Goal: Task Accomplishment & Management: Manage account settings

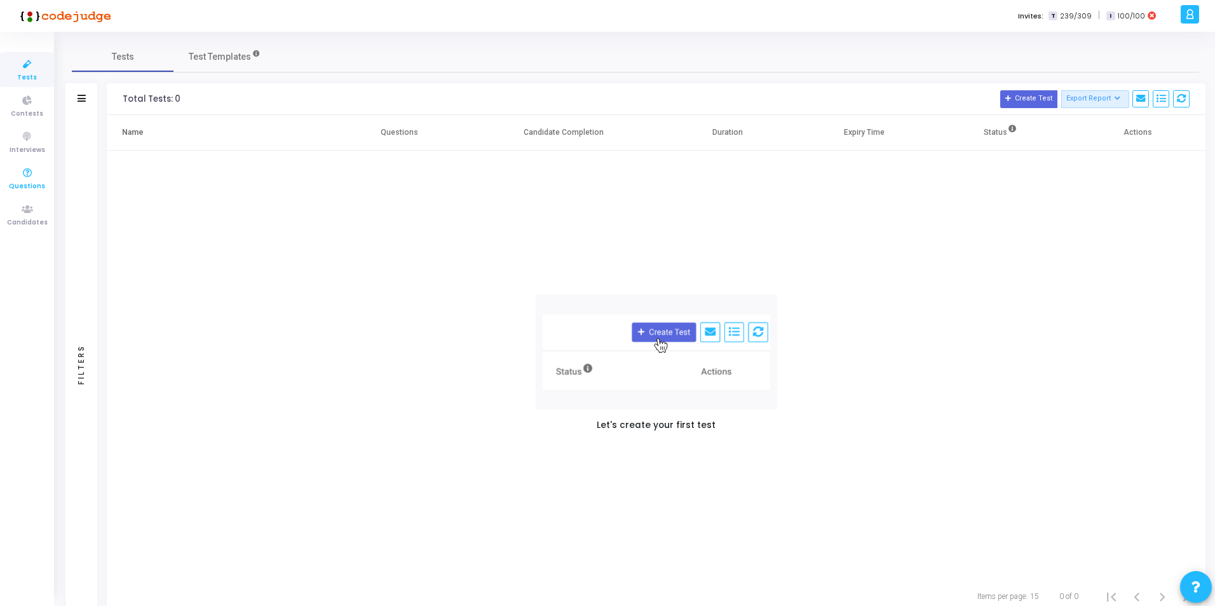
click at [21, 177] on icon at bounding box center [27, 173] width 27 height 16
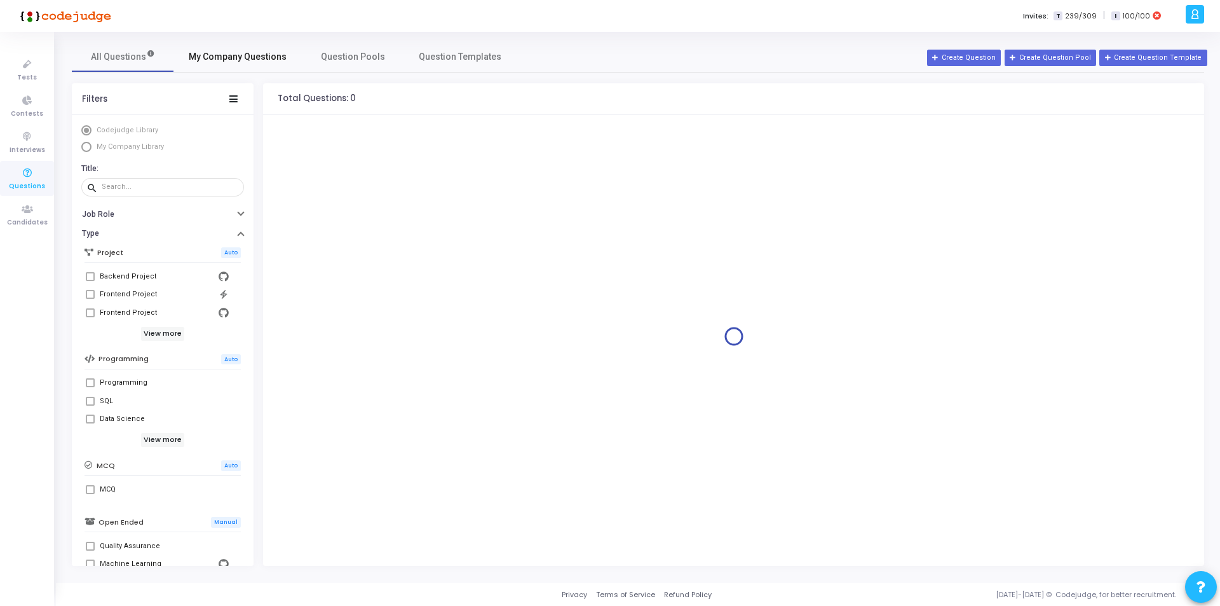
click at [229, 51] on span "My Company Questions" at bounding box center [238, 56] width 98 height 13
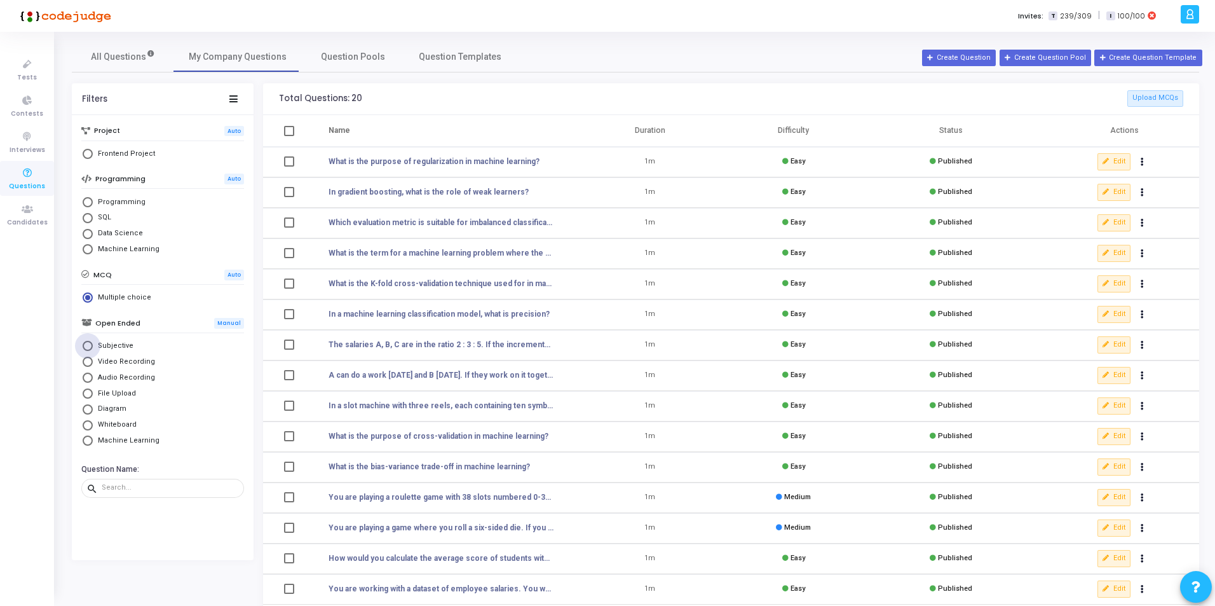
click at [90, 347] on span "Select Library" at bounding box center [88, 346] width 10 height 10
click at [90, 347] on input "Subjective" at bounding box center [88, 346] width 10 height 10
radio input "true"
radio input "false"
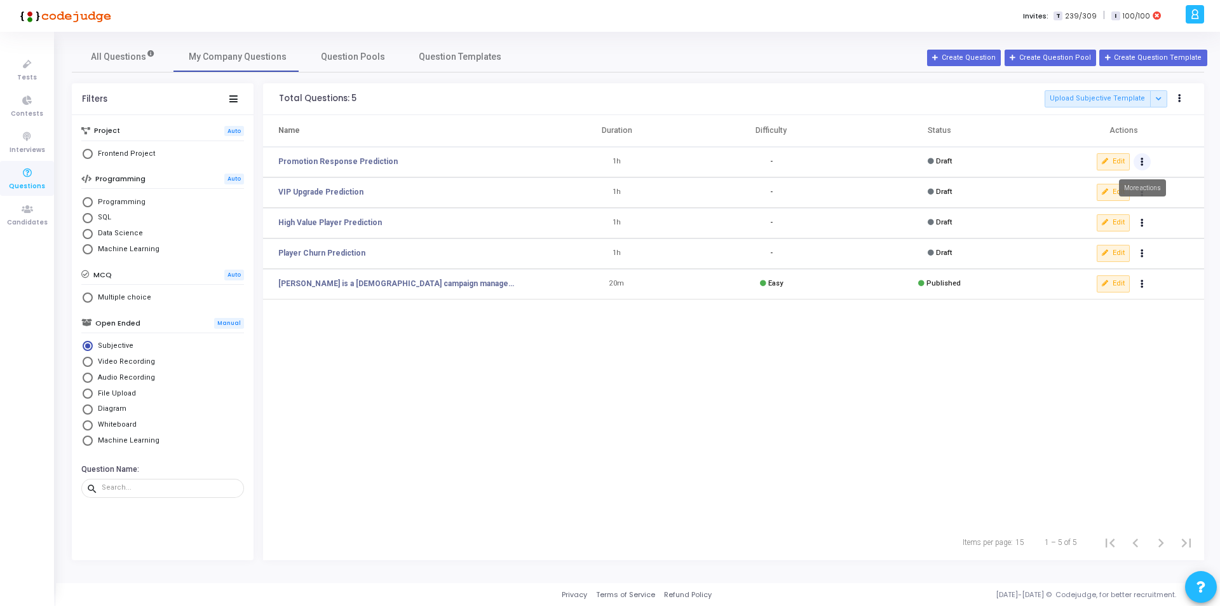
click at [1142, 161] on icon "Actions" at bounding box center [1142, 162] width 3 height 6
click at [1172, 158] on td "Edit" at bounding box center [1117, 162] width 173 height 31
click at [1144, 160] on button "Actions" at bounding box center [1143, 162] width 18 height 18
click at [1181, 158] on td "Edit" at bounding box center [1117, 162] width 173 height 31
click at [348, 165] on link "Promotion Response Prediction" at bounding box center [337, 161] width 119 height 11
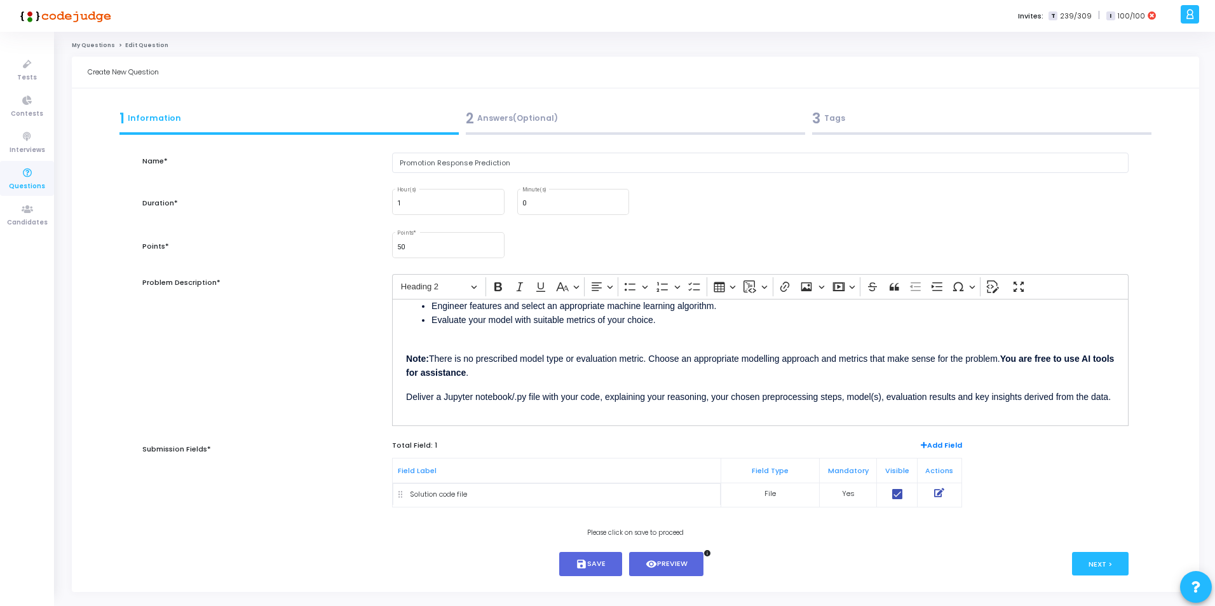
scroll to position [32, 0]
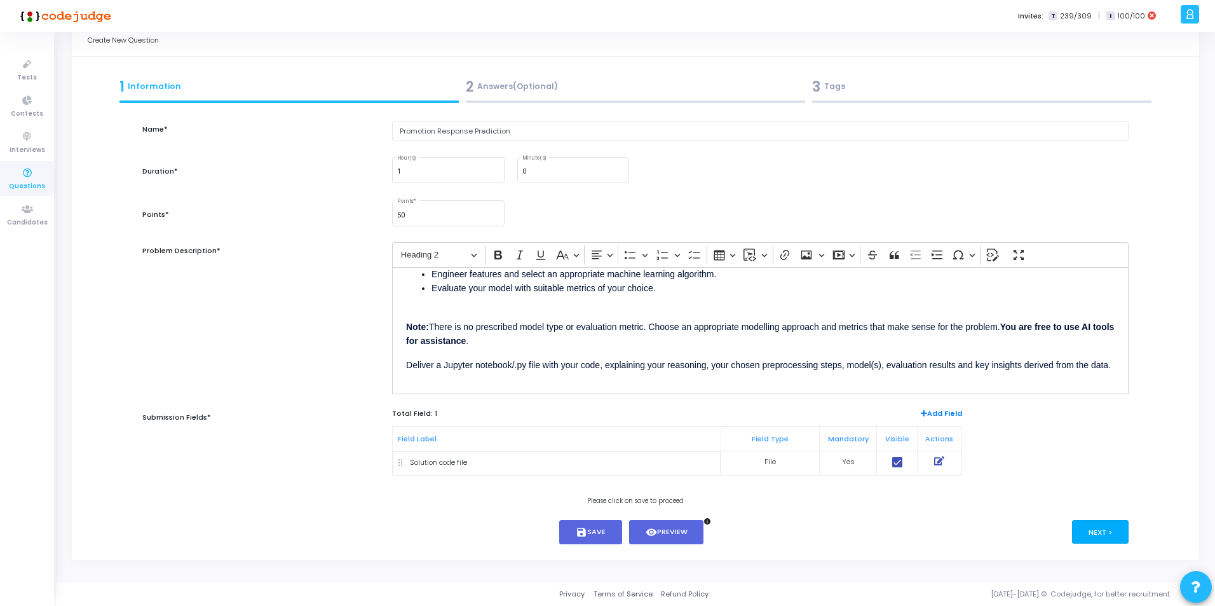
click at [1114, 534] on button "Next >" at bounding box center [1100, 532] width 57 height 24
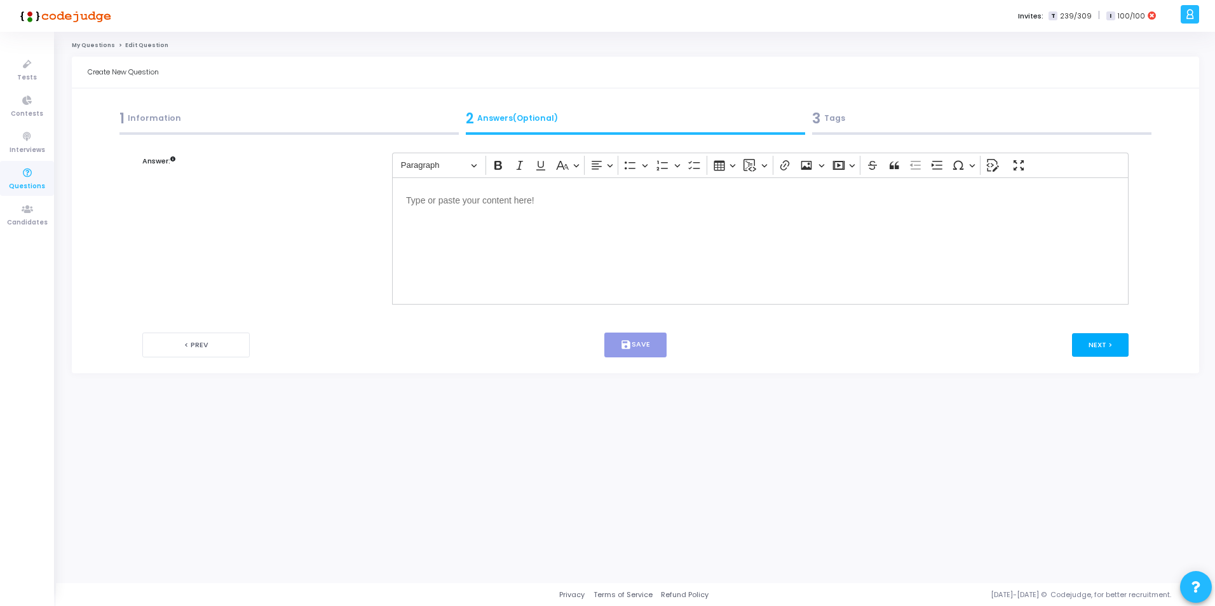
scroll to position [0, 0]
click at [213, 123] on div "1 Information" at bounding box center [289, 118] width 341 height 21
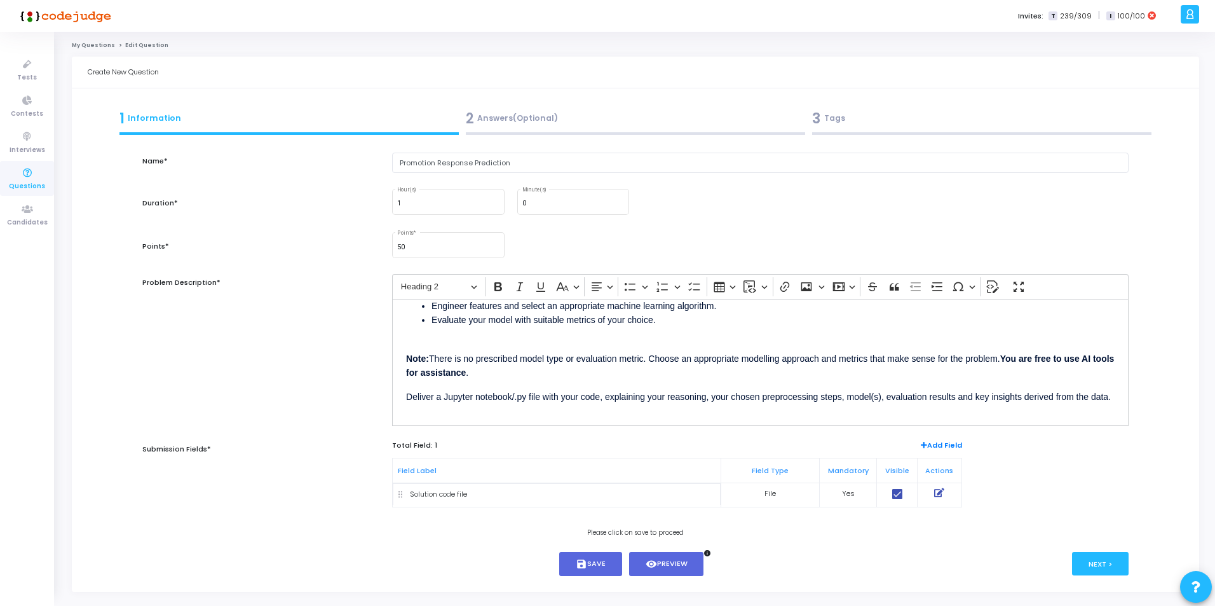
click at [96, 42] on link "My Questions" at bounding box center [93, 45] width 43 height 8
